Goal: Contribute content: Contribute content

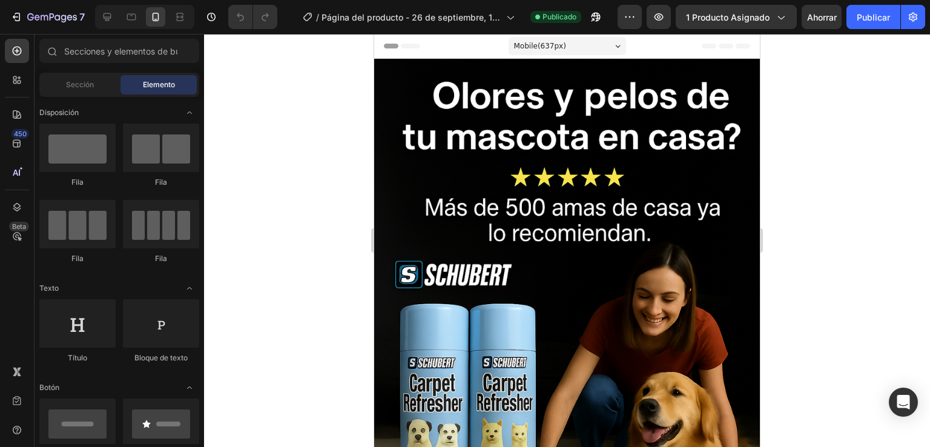
click at [291, 275] on div at bounding box center [567, 240] width 726 height 413
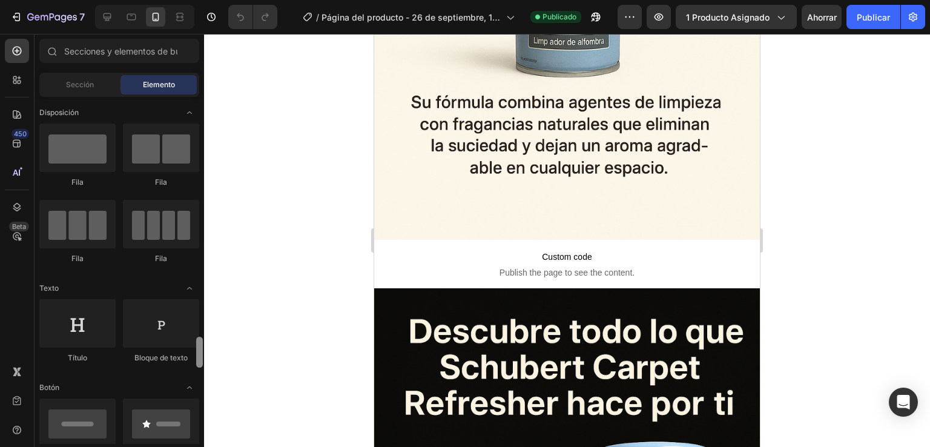
scroll to position [393, 0]
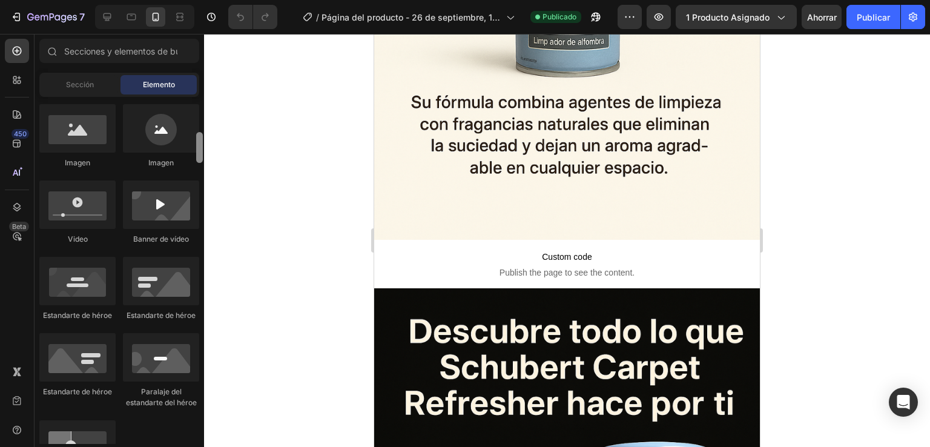
drag, startPoint x: 202, startPoint y: 122, endPoint x: 202, endPoint y: 158, distance: 35.7
click at [202, 158] on div at bounding box center [199, 147] width 7 height 31
drag, startPoint x: 75, startPoint y: 207, endPoint x: 169, endPoint y: 185, distance: 96.9
click at [82, 207] on div at bounding box center [77, 204] width 76 height 48
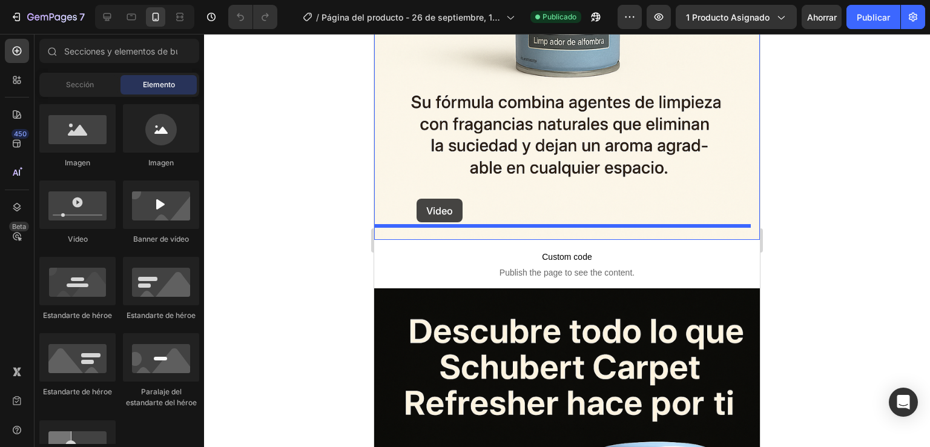
drag, startPoint x: 544, startPoint y: 219, endPoint x: 416, endPoint y: 199, distance: 128.8
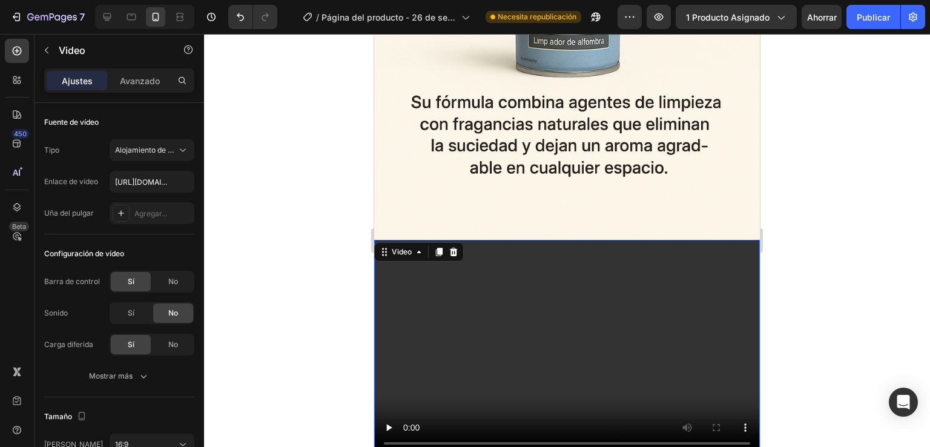
drag, startPoint x: 484, startPoint y: 297, endPoint x: 470, endPoint y: 300, distance: 14.4
click at [477, 300] on video at bounding box center [567, 348] width 386 height 217
type input "[URL][DOMAIN_NAME]"
click at [168, 279] on font "No" at bounding box center [173, 281] width 10 height 9
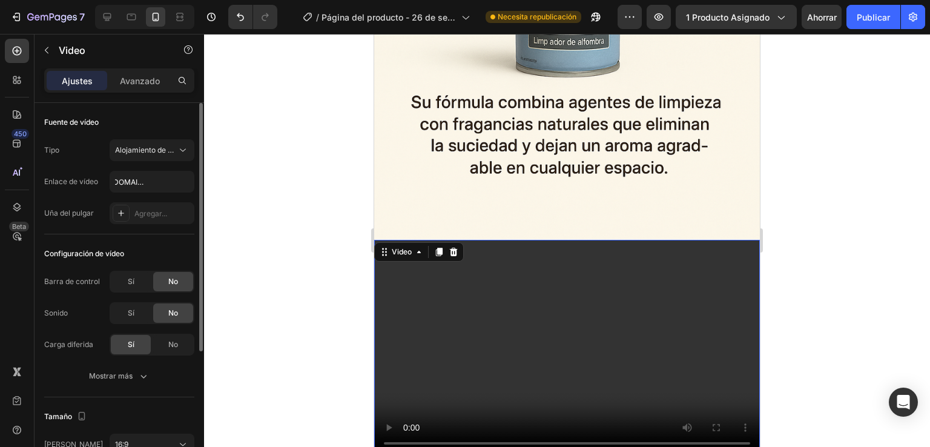
scroll to position [0, 0]
click at [168, 279] on font "No" at bounding box center [173, 281] width 10 height 9
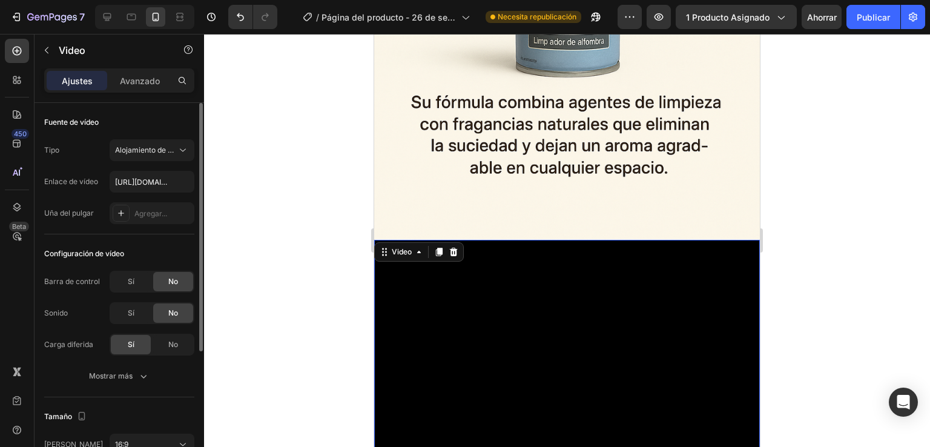
click at [172, 312] on font "No" at bounding box center [173, 312] width 10 height 9
click at [158, 346] on div "No" at bounding box center [173, 344] width 40 height 19
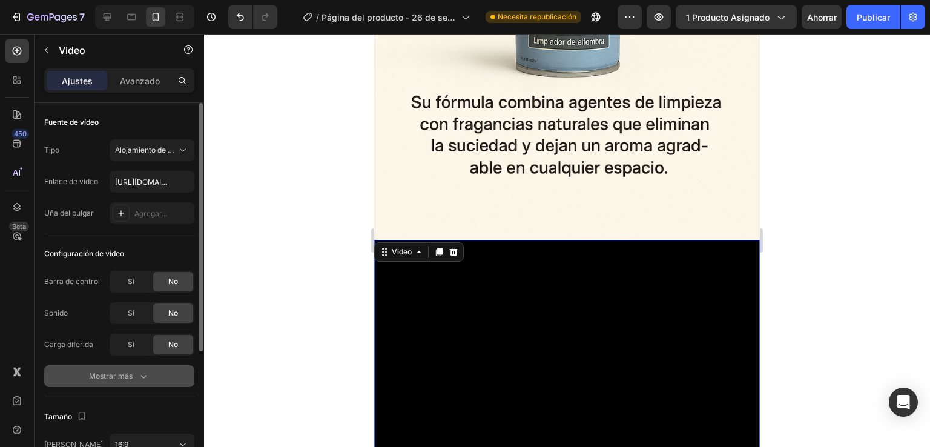
click at [140, 373] on icon "button" at bounding box center [143, 376] width 12 height 12
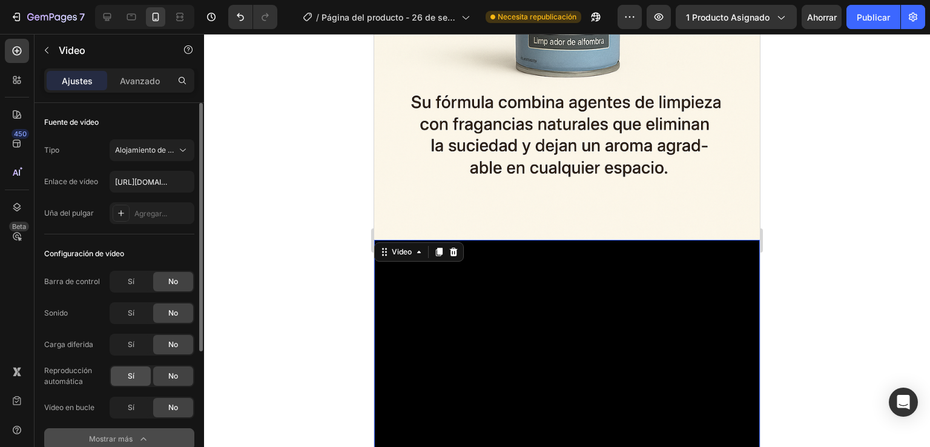
click at [123, 381] on div "Sí" at bounding box center [131, 375] width 40 height 19
click at [126, 405] on div "Sí" at bounding box center [131, 407] width 40 height 19
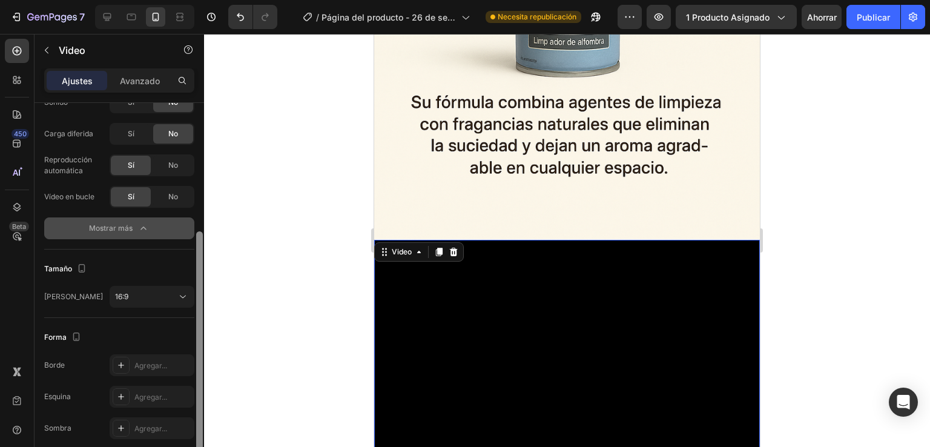
scroll to position [213, 0]
drag, startPoint x: 196, startPoint y: 265, endPoint x: 222, endPoint y: 391, distance: 129.2
click at [222, 0] on div "7 Version history / Página del producto - 26 de septiembre, 17:13:04 Necesita r…" at bounding box center [465, 0] width 930 height 0
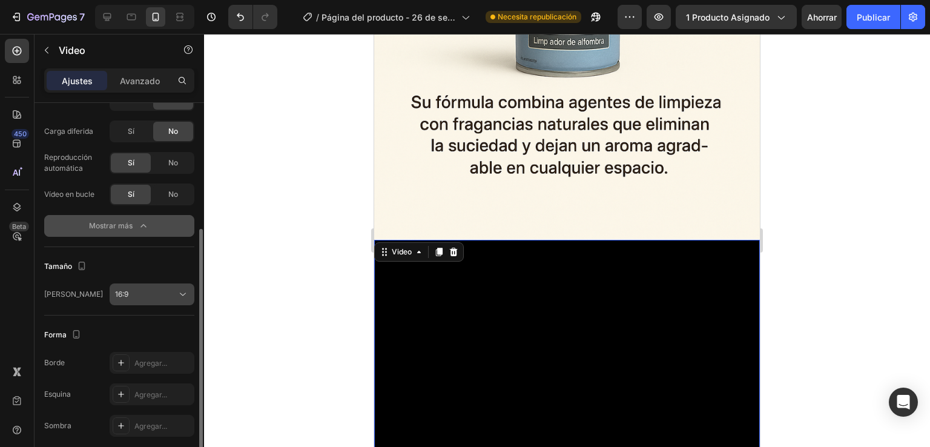
click at [182, 292] on icon at bounding box center [183, 294] width 12 height 12
click at [183, 292] on icon at bounding box center [183, 294] width 12 height 12
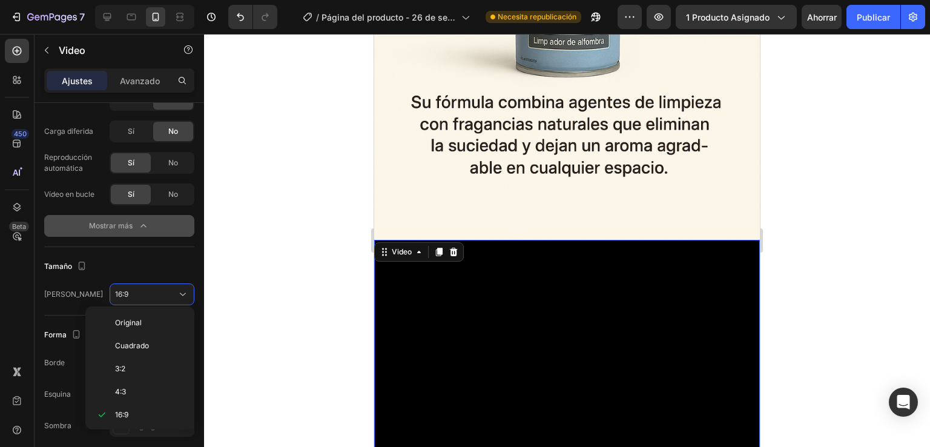
click at [182, 310] on div "Original [PERSON_NAME] 3:2 4:3 16:9 21:9 2:3 3:4 9:16 Costumbre" at bounding box center [139, 367] width 109 height 123
click at [185, 310] on div "Original [PERSON_NAME] 3:2 4:3 16:9 21:9 2:3 3:4 9:16 Costumbre" at bounding box center [139, 367] width 109 height 123
drag, startPoint x: 183, startPoint y: 324, endPoint x: 182, endPoint y: 317, distance: 8.1
click at [182, 317] on div at bounding box center [185, 345] width 7 height 56
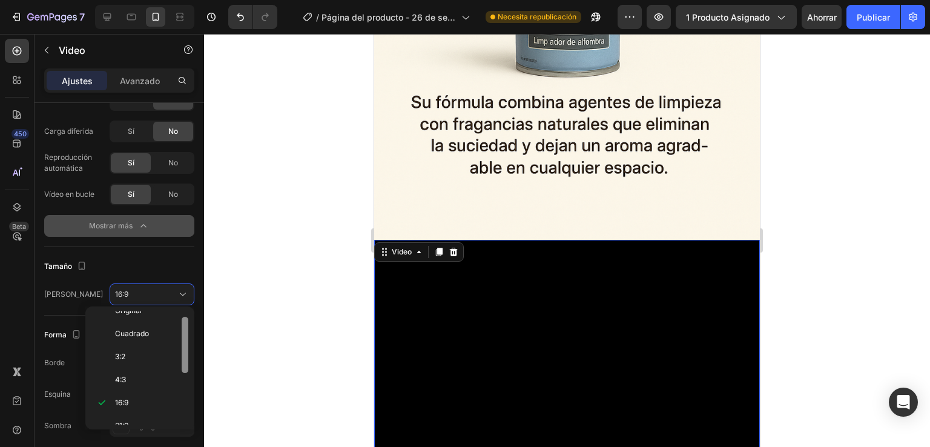
scroll to position [5, 0]
click at [154, 315] on p "Original" at bounding box center [147, 317] width 64 height 11
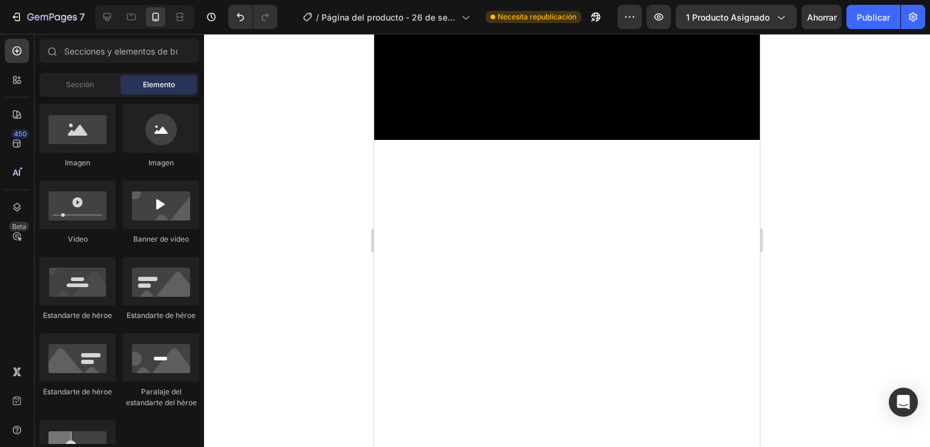
scroll to position [3193, 0]
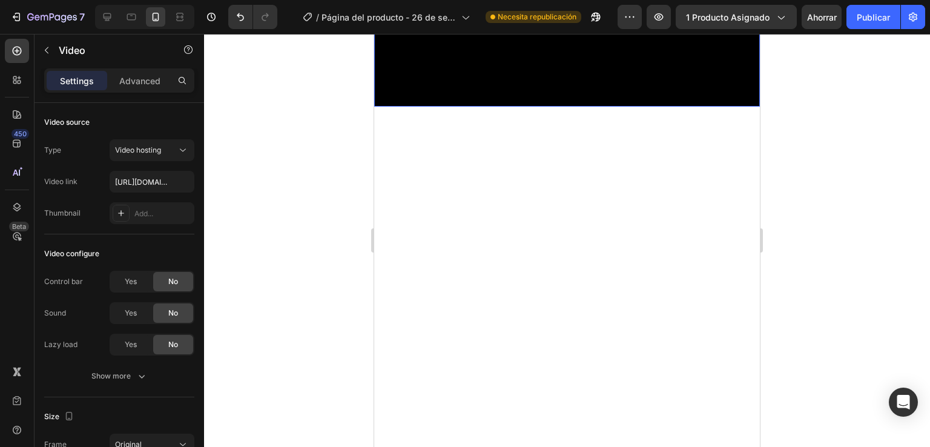
click at [663, 107] on video at bounding box center [567, 9] width 386 height 193
click at [487, 107] on video at bounding box center [567, 9] width 386 height 193
click at [137, 283] on div "Sí" at bounding box center [131, 281] width 40 height 19
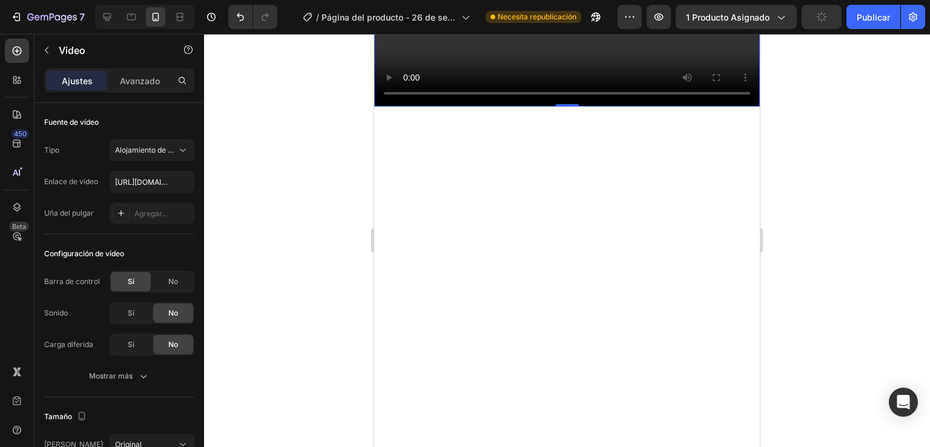
click at [555, 107] on video at bounding box center [567, 9] width 386 height 193
click at [185, 284] on div "No" at bounding box center [173, 281] width 40 height 19
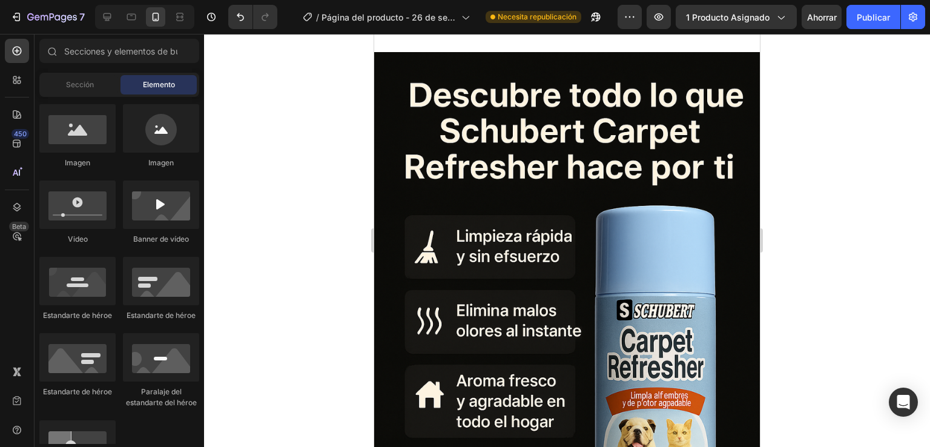
scroll to position [3791, 0]
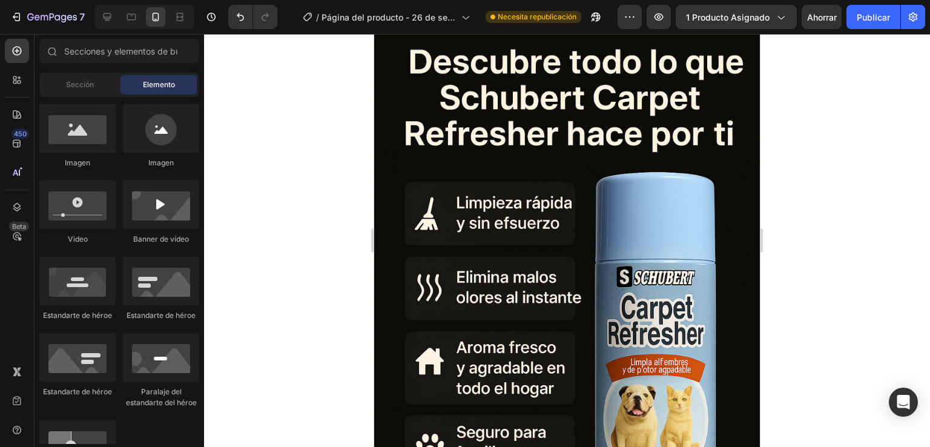
drag, startPoint x: 753, startPoint y: 241, endPoint x: 1133, endPoint y: 311, distance: 386.4
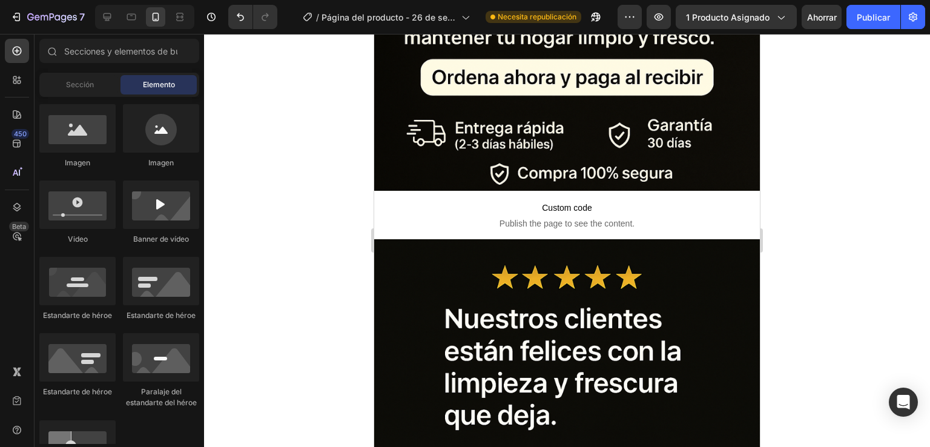
scroll to position [1075, 0]
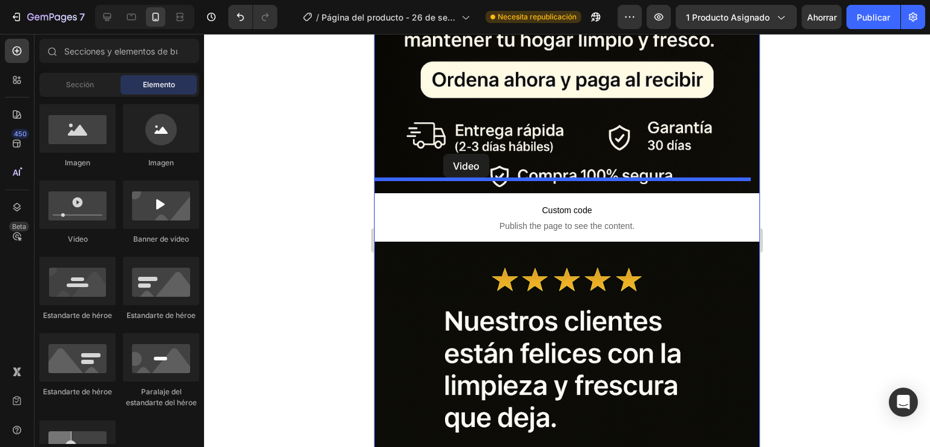
drag, startPoint x: 459, startPoint y: 234, endPoint x: 443, endPoint y: 154, distance: 81.4
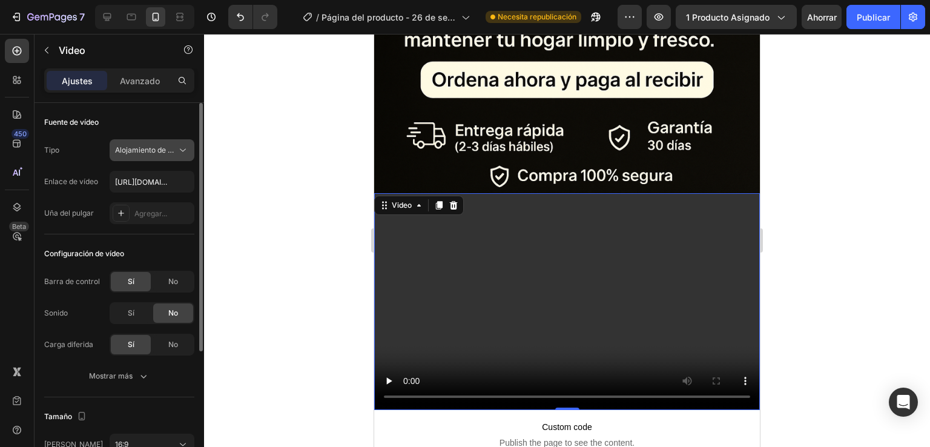
click at [182, 150] on icon at bounding box center [183, 150] width 12 height 12
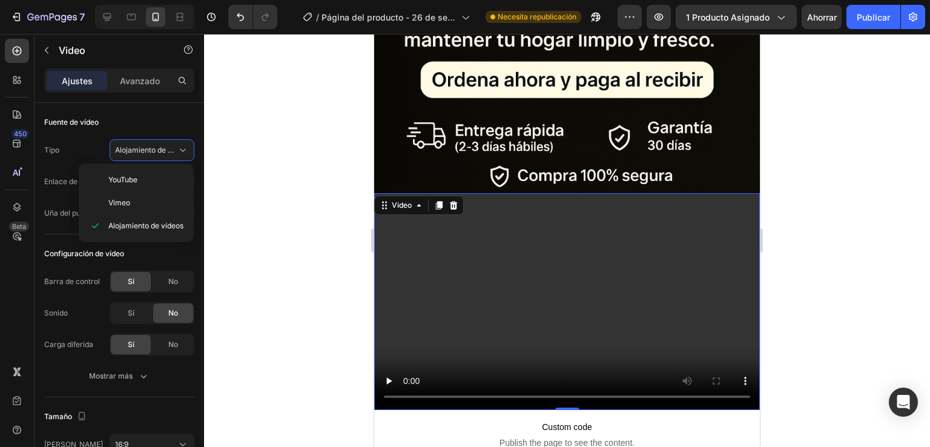
click at [255, 166] on div at bounding box center [567, 240] width 726 height 413
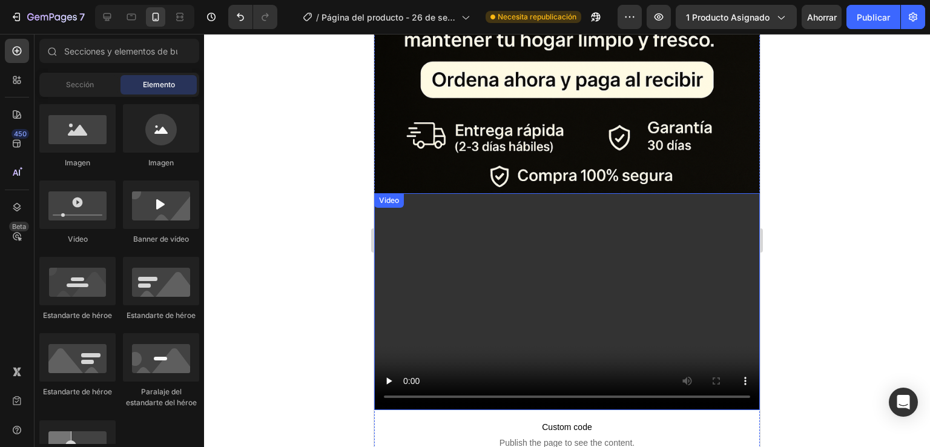
drag, startPoint x: 430, startPoint y: 229, endPoint x: 425, endPoint y: 222, distance: 8.6
click at [430, 228] on video at bounding box center [567, 301] width 386 height 217
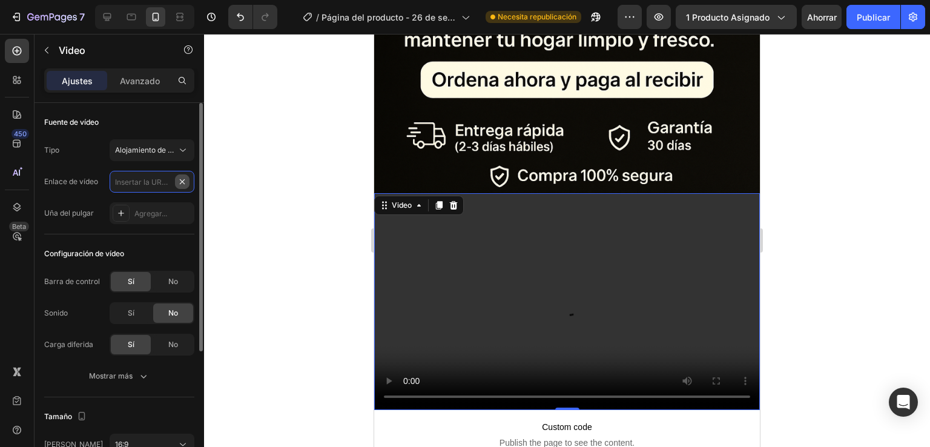
scroll to position [0, 0]
click at [185, 185] on input "text" at bounding box center [152, 182] width 85 height 22
type input "[URL][DOMAIN_NAME]"
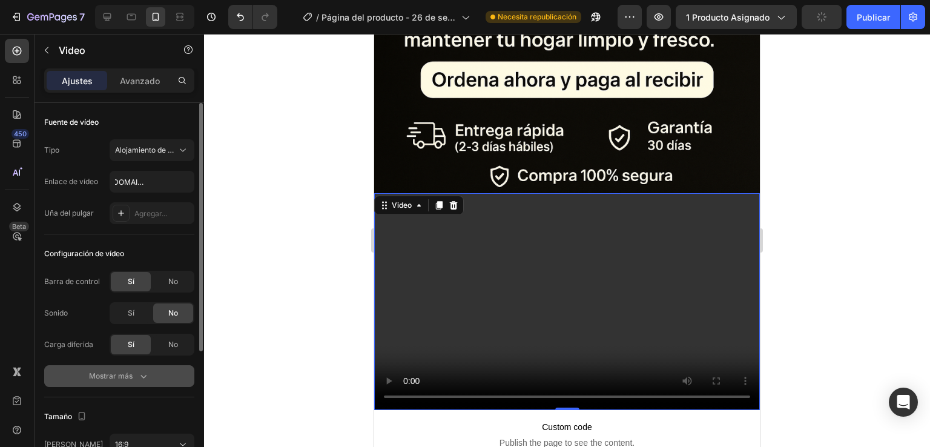
scroll to position [0, 0]
click at [148, 372] on icon "button" at bounding box center [143, 376] width 12 height 12
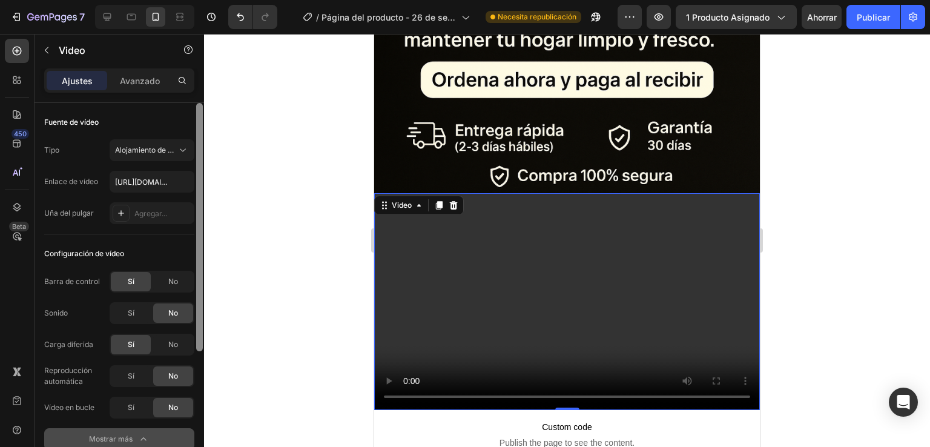
scroll to position [260, 0]
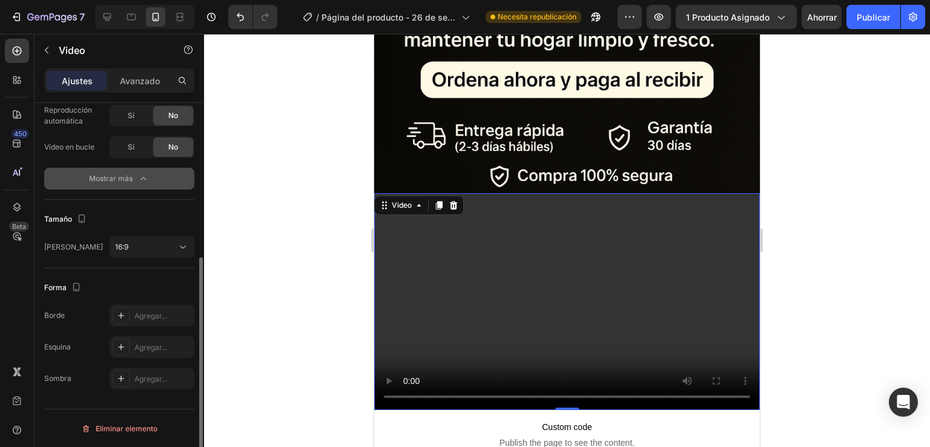
drag, startPoint x: 203, startPoint y: 332, endPoint x: 204, endPoint y: 344, distance: 11.6
click at [204, 0] on div "7 Version history / Página del producto - 26 de septiembre, 17:13:04 Necesita r…" at bounding box center [465, 0] width 930 height 0
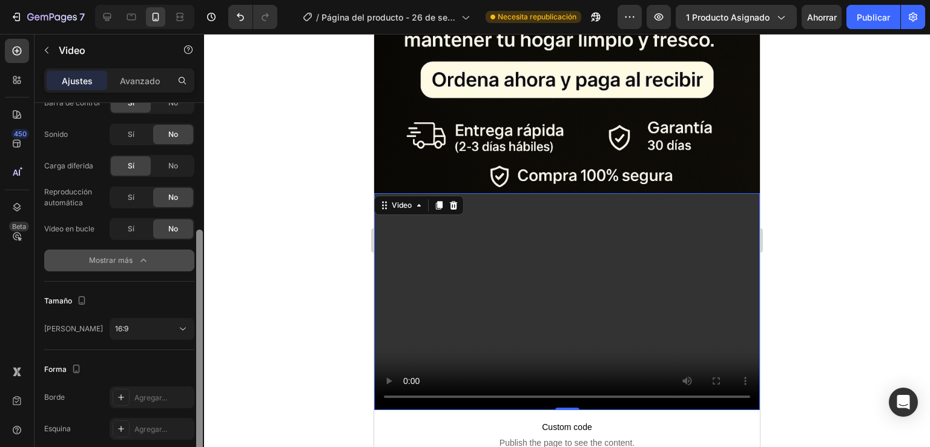
scroll to position [157, 0]
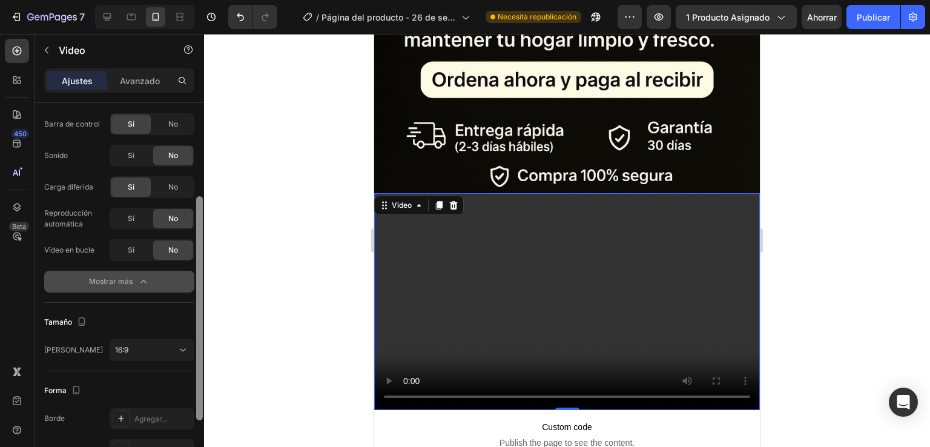
drag, startPoint x: 199, startPoint y: 308, endPoint x: 191, endPoint y: 247, distance: 61.6
click at [191, 247] on div "Fuente de vídeo Tipo Alojamiento de vídeos Enlace de vídeo [URL][DOMAIN_NAME] U…" at bounding box center [119, 292] width 169 height 378
click at [167, 341] on button "16:9" at bounding box center [152, 350] width 85 height 22
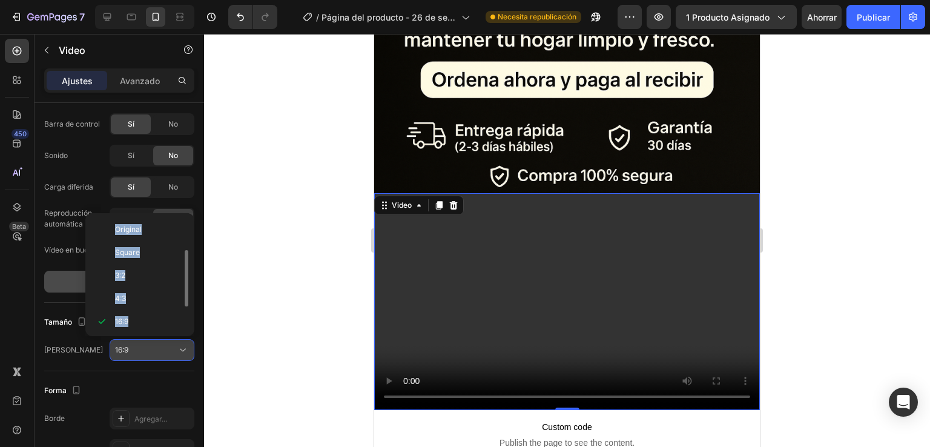
scroll to position [22, 0]
drag, startPoint x: 184, startPoint y: 260, endPoint x: 183, endPoint y: 251, distance: 9.1
click at [184, 258] on div at bounding box center [185, 256] width 7 height 56
click at [184, 252] on div at bounding box center [185, 256] width 7 height 56
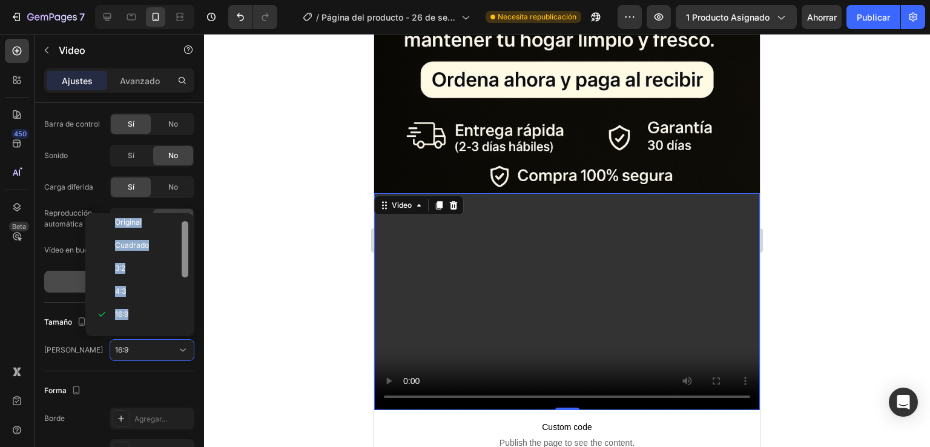
scroll to position [0, 0]
drag, startPoint x: 183, startPoint y: 251, endPoint x: 178, endPoint y: 233, distance: 18.4
click at [178, 233] on div "Original [PERSON_NAME] 3:2 4:3 16:9 21:9 2:3 3:4 9:16 Costumbre" at bounding box center [139, 274] width 99 height 113
click at [161, 234] on p "Original" at bounding box center [147, 229] width 64 height 11
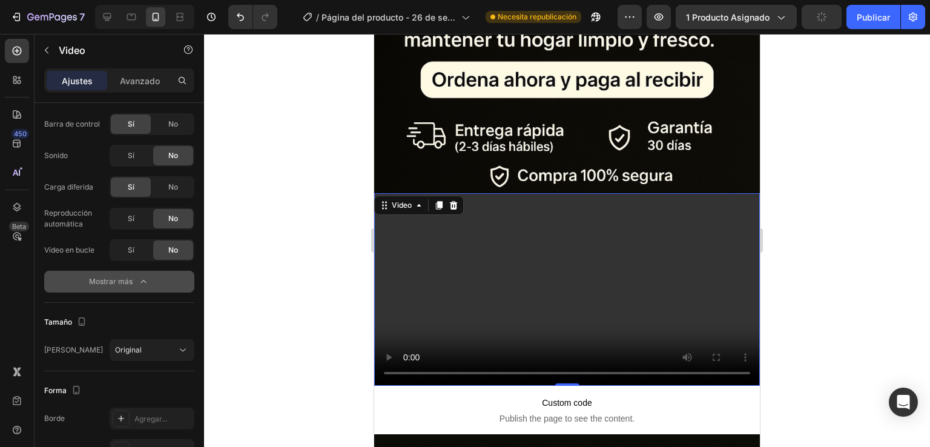
click at [513, 261] on video at bounding box center [567, 289] width 386 height 193
click at [178, 129] on div "No" at bounding box center [173, 123] width 40 height 19
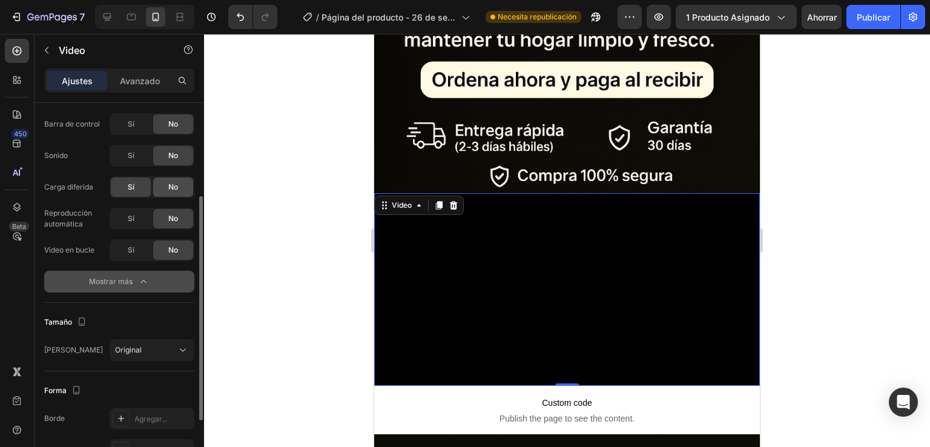
click at [160, 187] on div "No" at bounding box center [173, 186] width 40 height 19
click at [131, 224] on div "Sí" at bounding box center [131, 218] width 40 height 19
click at [131, 240] on div "Reproducción automática Sí No Vídeo en bucle Sí No" at bounding box center [119, 234] width 150 height 53
click at [143, 123] on div "Sí" at bounding box center [131, 123] width 40 height 19
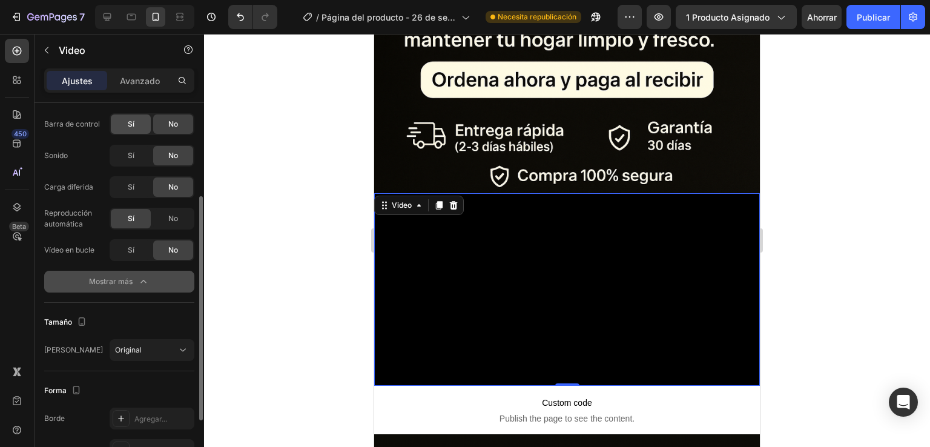
click at [143, 123] on div "Sí" at bounding box center [131, 123] width 40 height 19
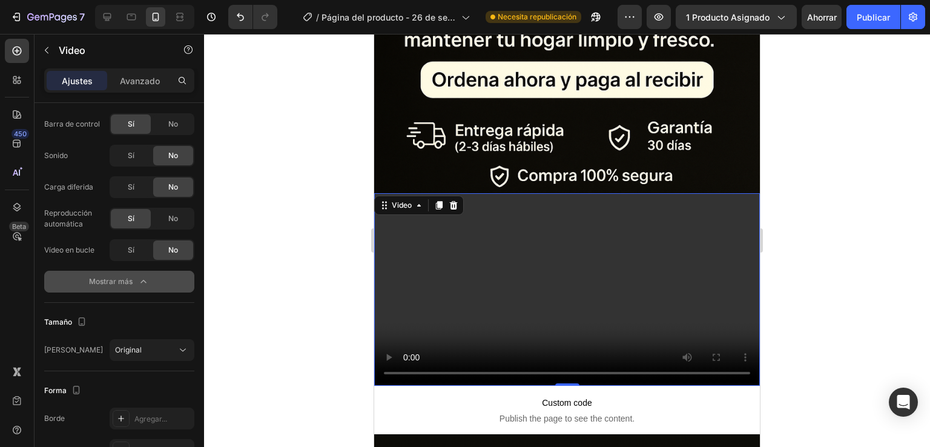
click at [572, 258] on video at bounding box center [567, 289] width 386 height 193
click at [172, 122] on font "No" at bounding box center [173, 123] width 10 height 9
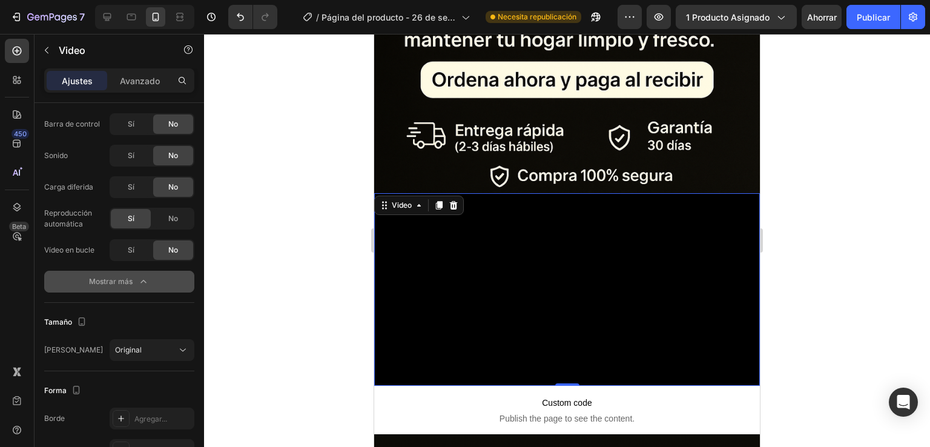
click at [262, 198] on div at bounding box center [567, 240] width 726 height 413
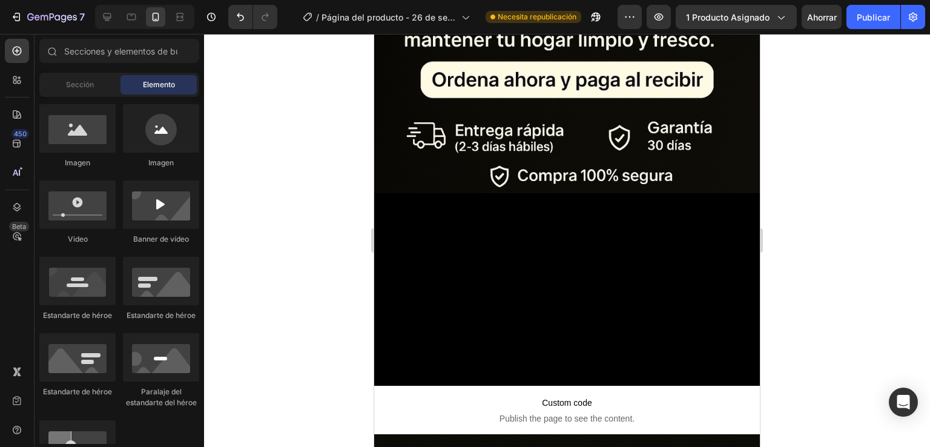
click at [262, 198] on div at bounding box center [567, 240] width 726 height 413
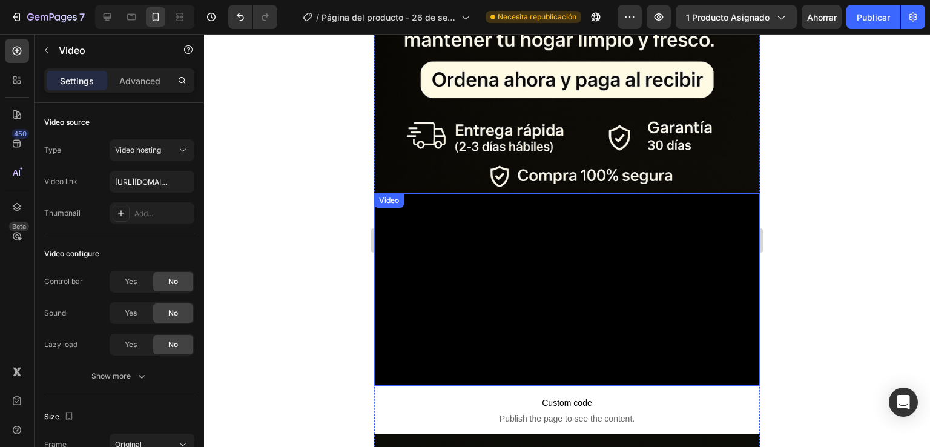
click at [525, 202] on video at bounding box center [567, 289] width 386 height 193
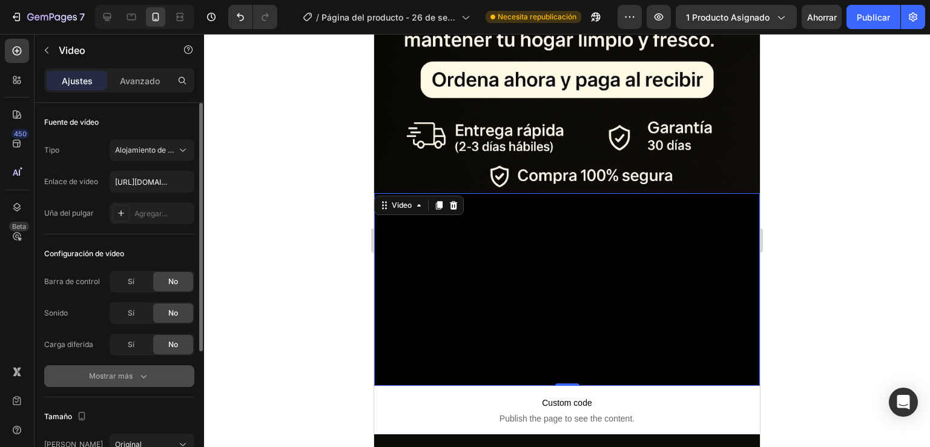
click at [138, 383] on button "Mostrar más" at bounding box center [119, 376] width 150 height 22
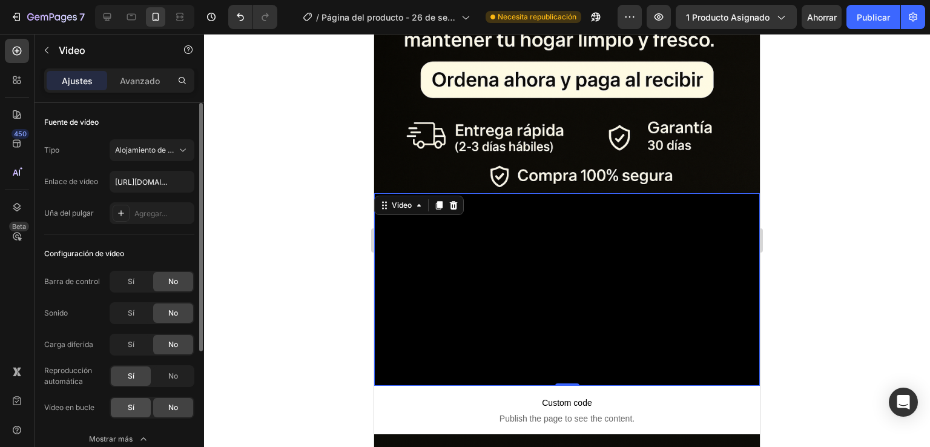
click at [133, 412] on div "Sí" at bounding box center [131, 407] width 40 height 19
click at [133, 285] on span "Sí" at bounding box center [131, 281] width 7 height 11
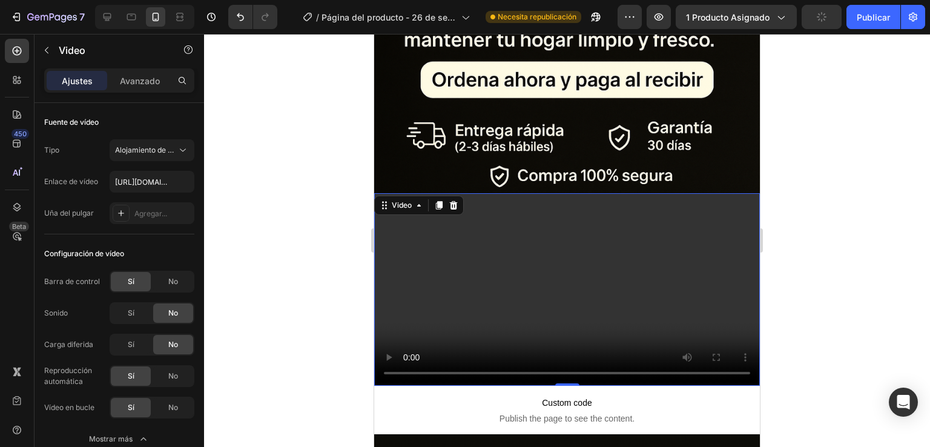
click at [553, 357] on video at bounding box center [567, 289] width 386 height 193
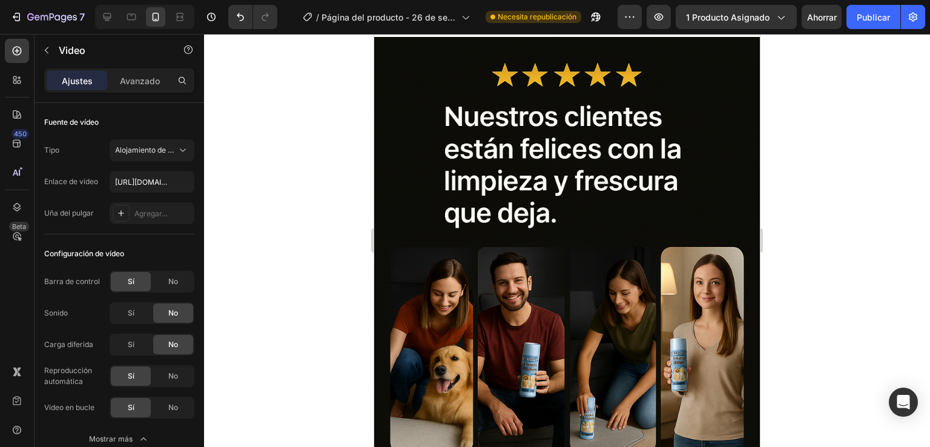
scroll to position [1511, 0]
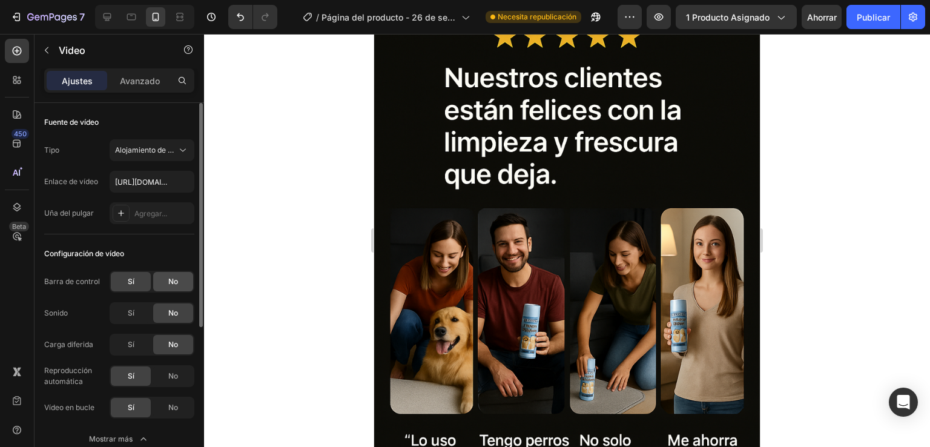
click at [166, 288] on div "No" at bounding box center [173, 281] width 40 height 19
click at [253, 328] on div at bounding box center [567, 240] width 726 height 413
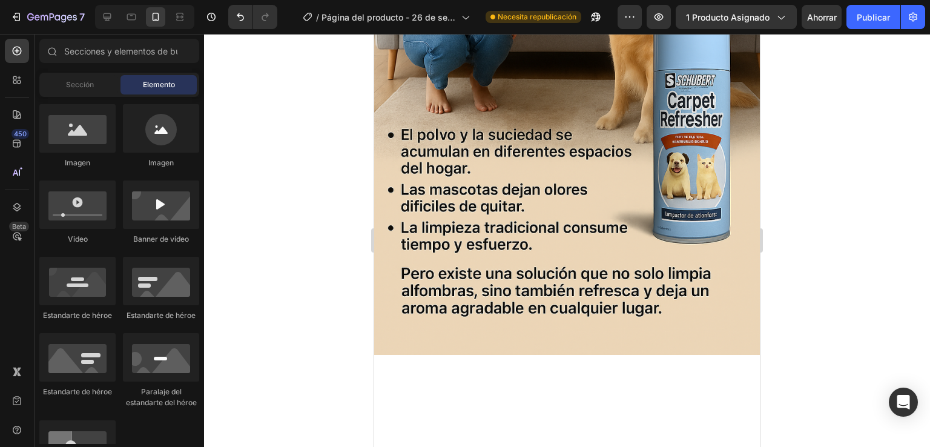
scroll to position [2414, 0]
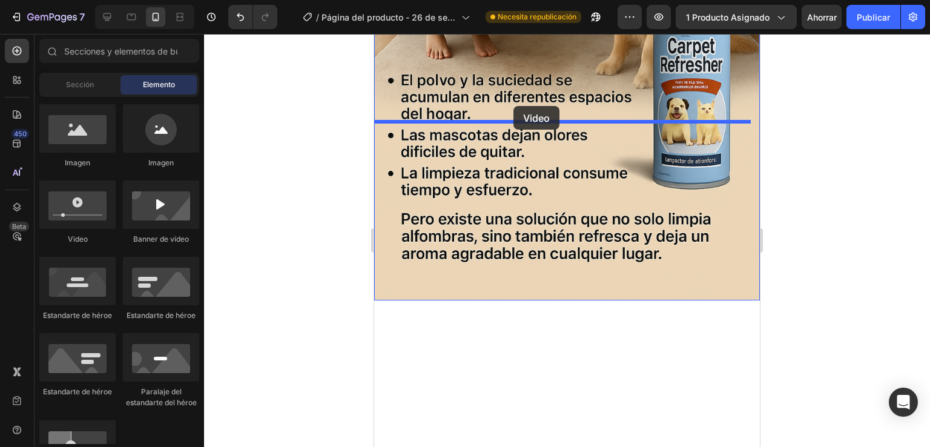
drag, startPoint x: 450, startPoint y: 243, endPoint x: 513, endPoint y: 108, distance: 149.2
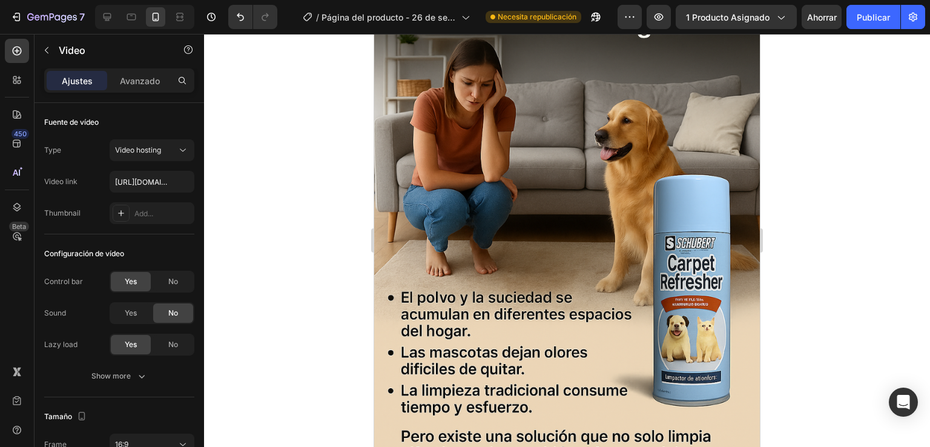
click at [144, 183] on input "text" at bounding box center [152, 182] width 85 height 22
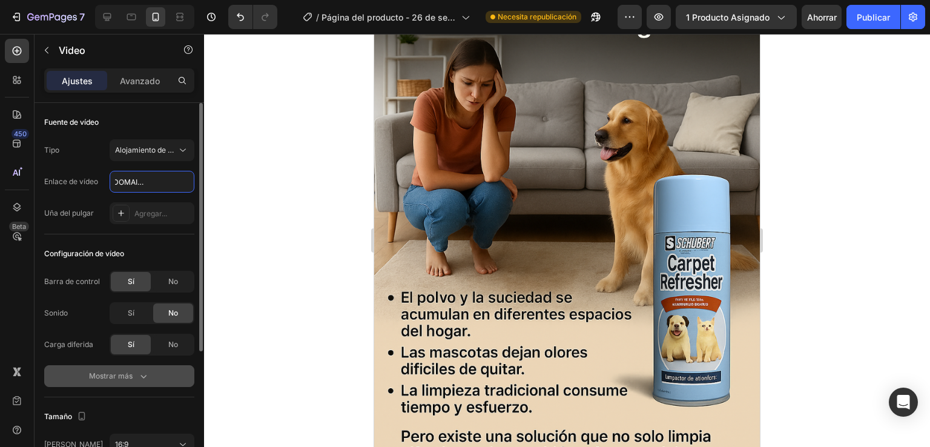
type input "[URL][DOMAIN_NAME]"
click at [145, 375] on icon "button" at bounding box center [144, 377] width 6 height 4
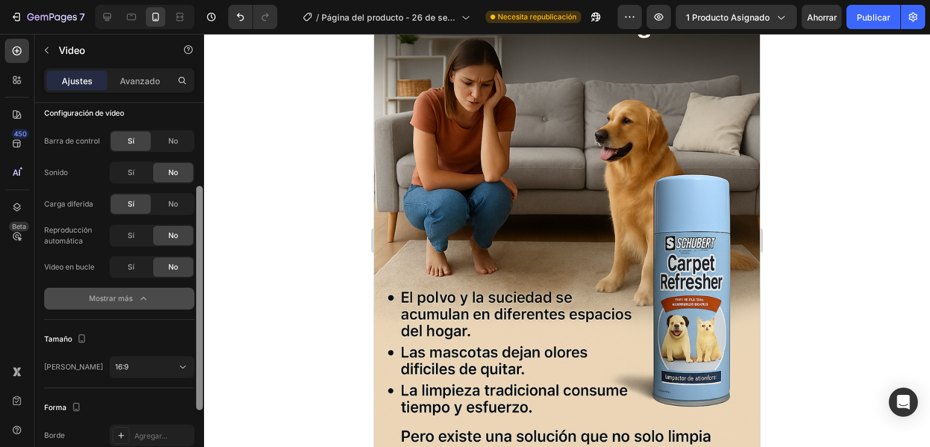
scroll to position [144, 0]
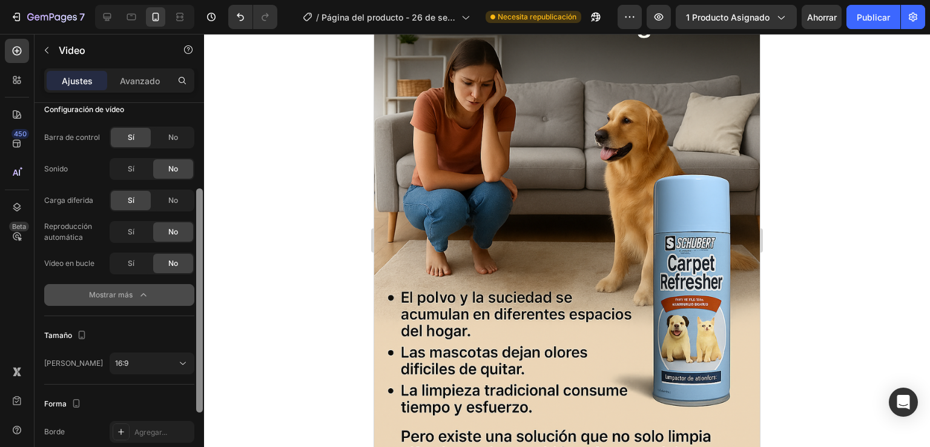
drag, startPoint x: 201, startPoint y: 165, endPoint x: 212, endPoint y: 260, distance: 95.7
click at [212, 0] on div "7 Version history / Página del producto - 26 de septiembre, 17:13:04 Necesita r…" at bounding box center [465, 0] width 930 height 0
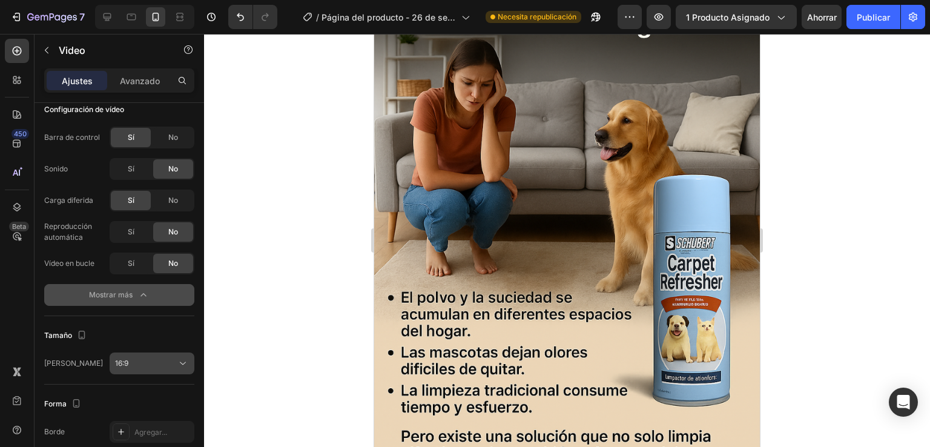
click at [180, 365] on icon at bounding box center [183, 363] width 12 height 12
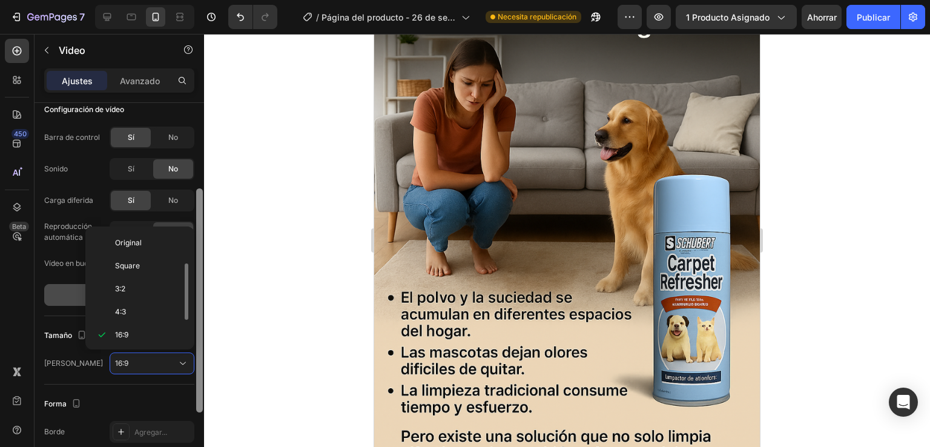
scroll to position [22, 0]
click at [184, 235] on div at bounding box center [184, 287] width 9 height 113
click at [184, 263] on div at bounding box center [185, 291] width 7 height 56
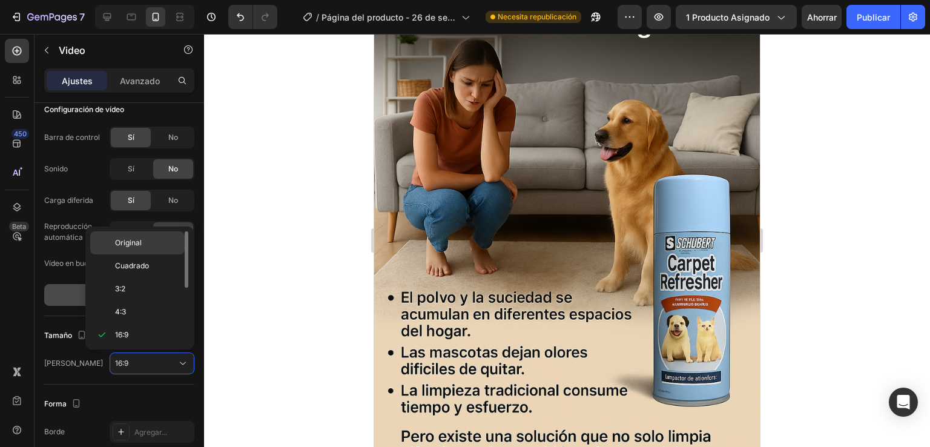
click at [168, 235] on div "Original" at bounding box center [137, 242] width 94 height 23
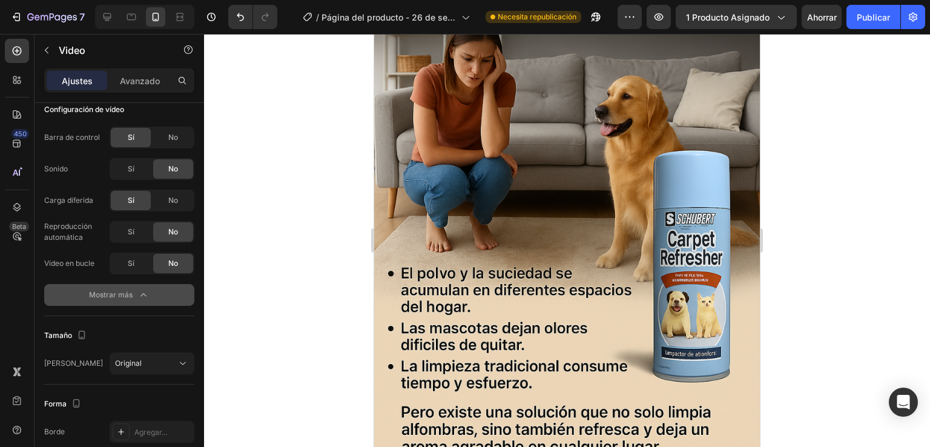
drag, startPoint x: 485, startPoint y: 250, endPoint x: 487, endPoint y: 240, distance: 9.8
click at [172, 136] on font "No" at bounding box center [173, 137] width 10 height 9
click at [169, 197] on font "No" at bounding box center [173, 200] width 10 height 9
click at [143, 229] on div "Sí" at bounding box center [131, 231] width 40 height 19
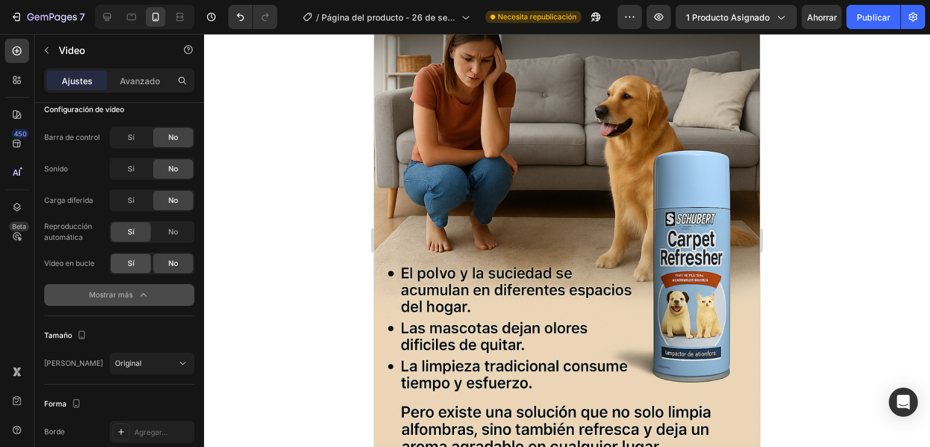
click at [146, 266] on div "Sí" at bounding box center [131, 263] width 40 height 19
click at [309, 174] on div at bounding box center [567, 240] width 726 height 413
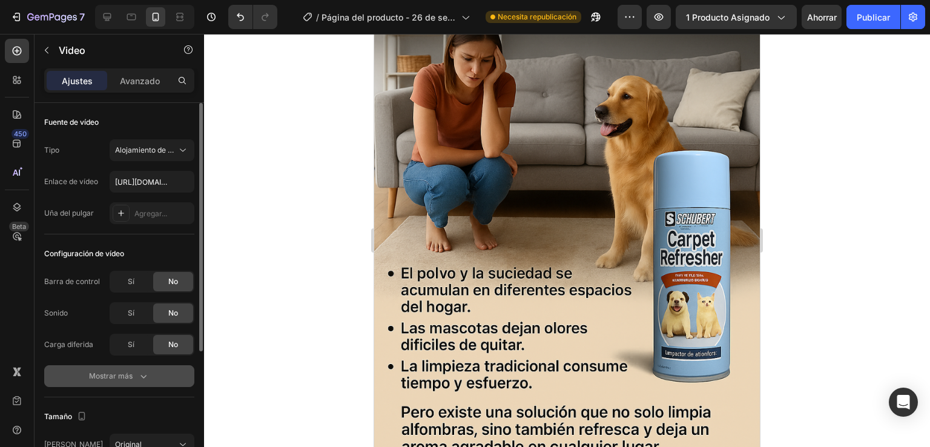
click at [134, 372] on div "Mostrar más" at bounding box center [119, 376] width 61 height 12
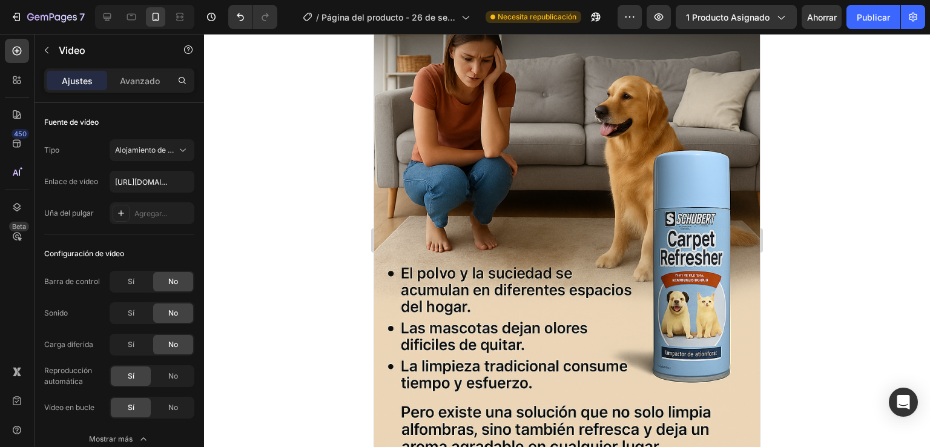
click at [232, 311] on div at bounding box center [567, 240] width 726 height 413
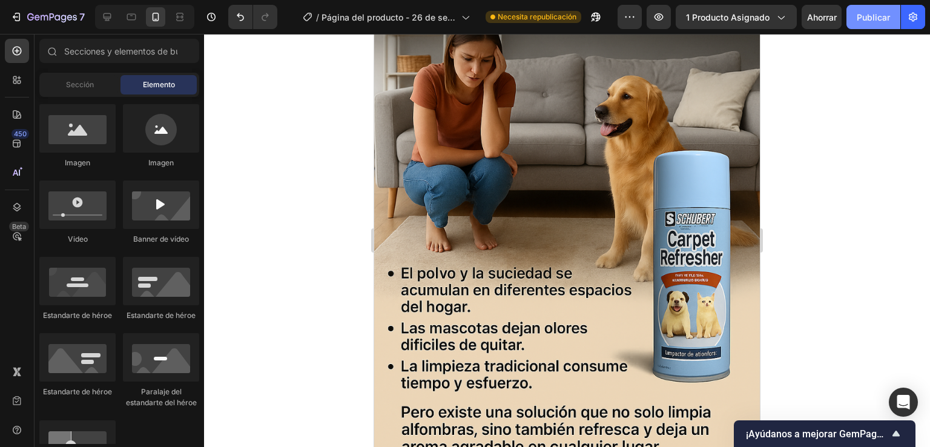
click at [867, 20] on font "Publicar" at bounding box center [872, 17] width 33 height 10
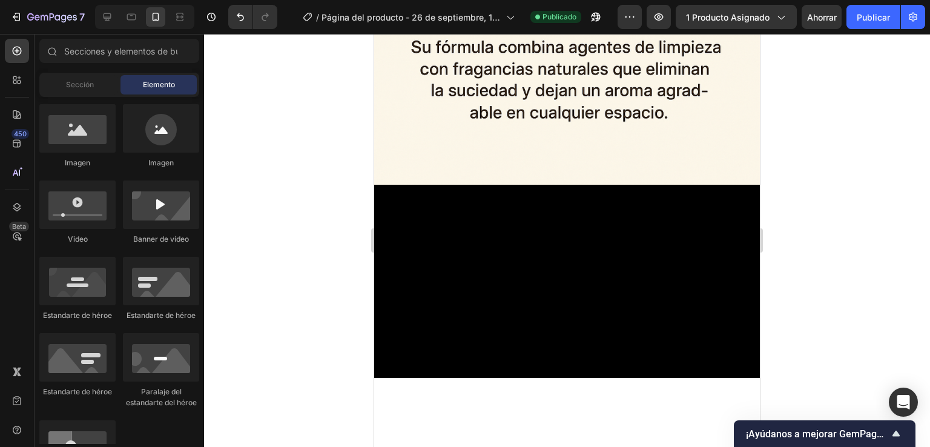
scroll to position [4448, 0]
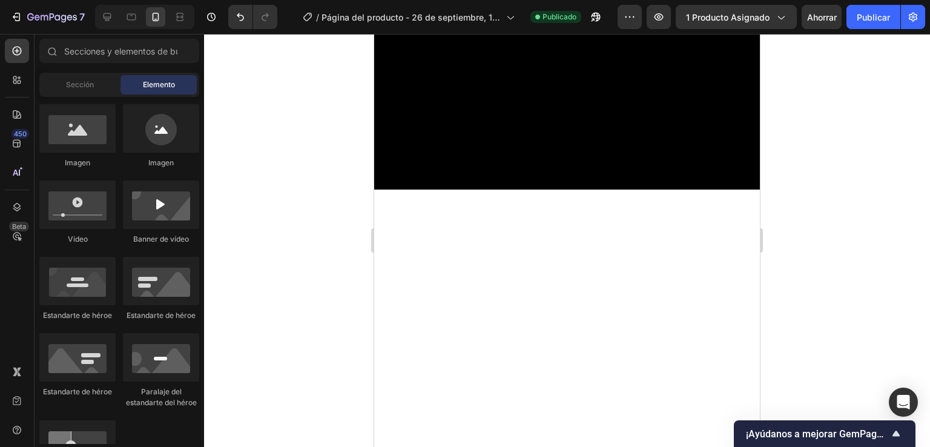
click at [778, 276] on div at bounding box center [567, 240] width 726 height 413
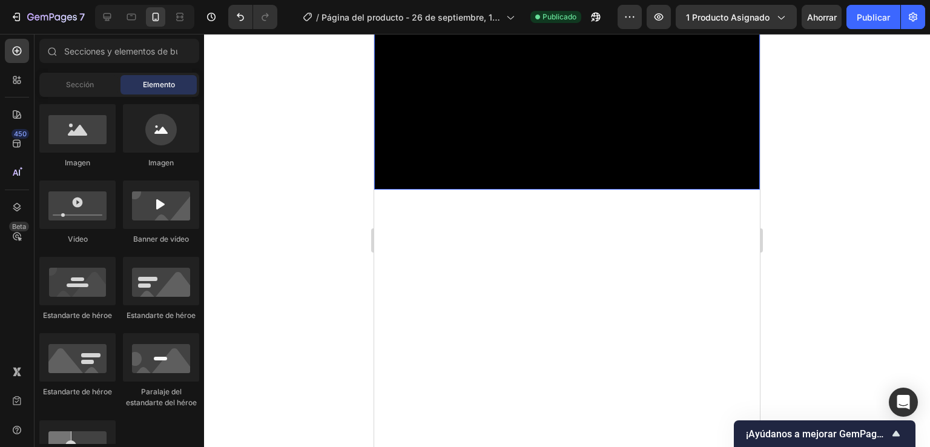
click at [470, 189] on video at bounding box center [567, 92] width 386 height 193
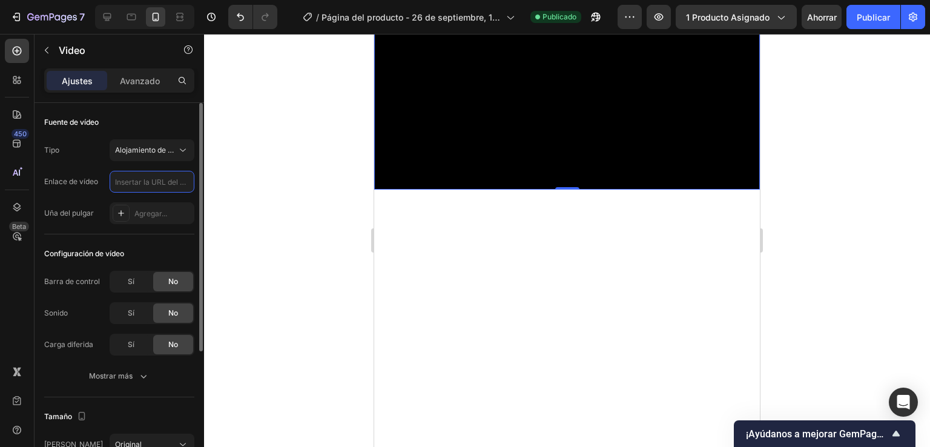
scroll to position [0, 0]
paste input "[URL][DOMAIN_NAME]"
type input "[URL][DOMAIN_NAME]"
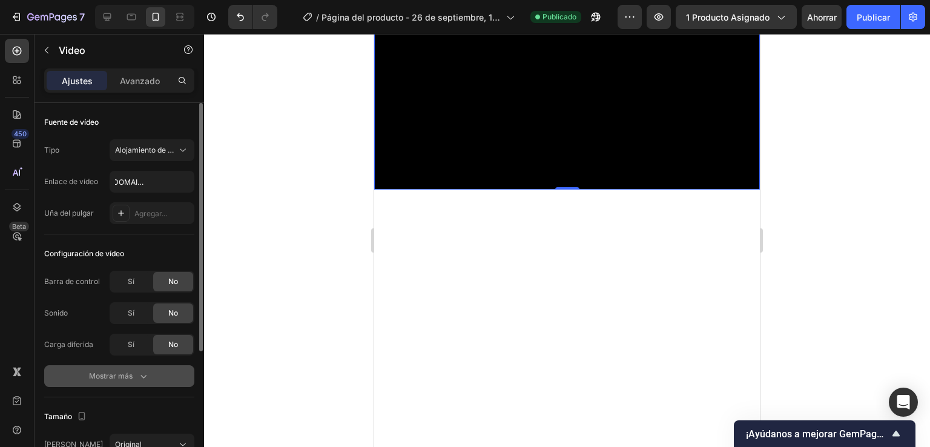
scroll to position [0, 0]
click at [143, 381] on icon "button" at bounding box center [143, 376] width 12 height 12
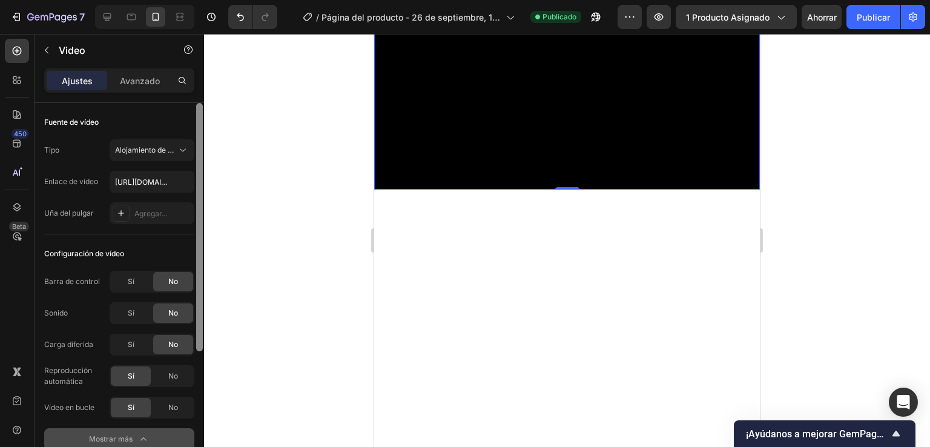
scroll to position [260, 0]
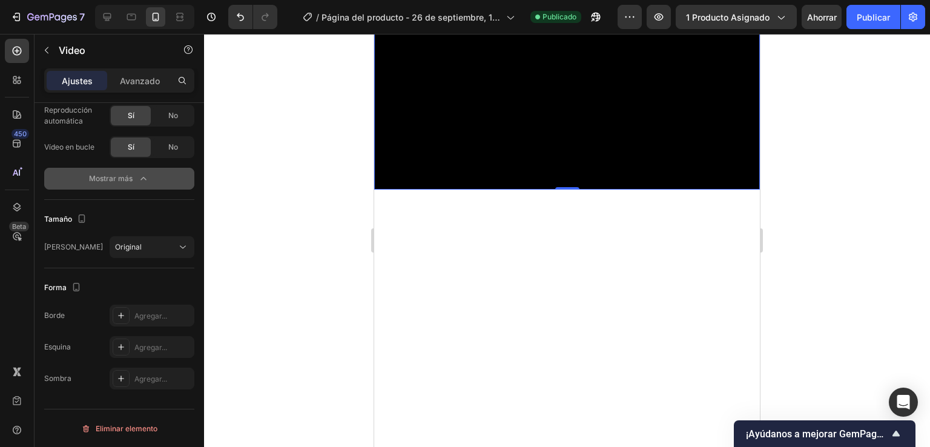
click at [197, 221] on div at bounding box center [199, 32] width 9 height 378
click at [854, 21] on button "Publicar" at bounding box center [873, 17] width 54 height 24
